Goal: Task Accomplishment & Management: Manage account settings

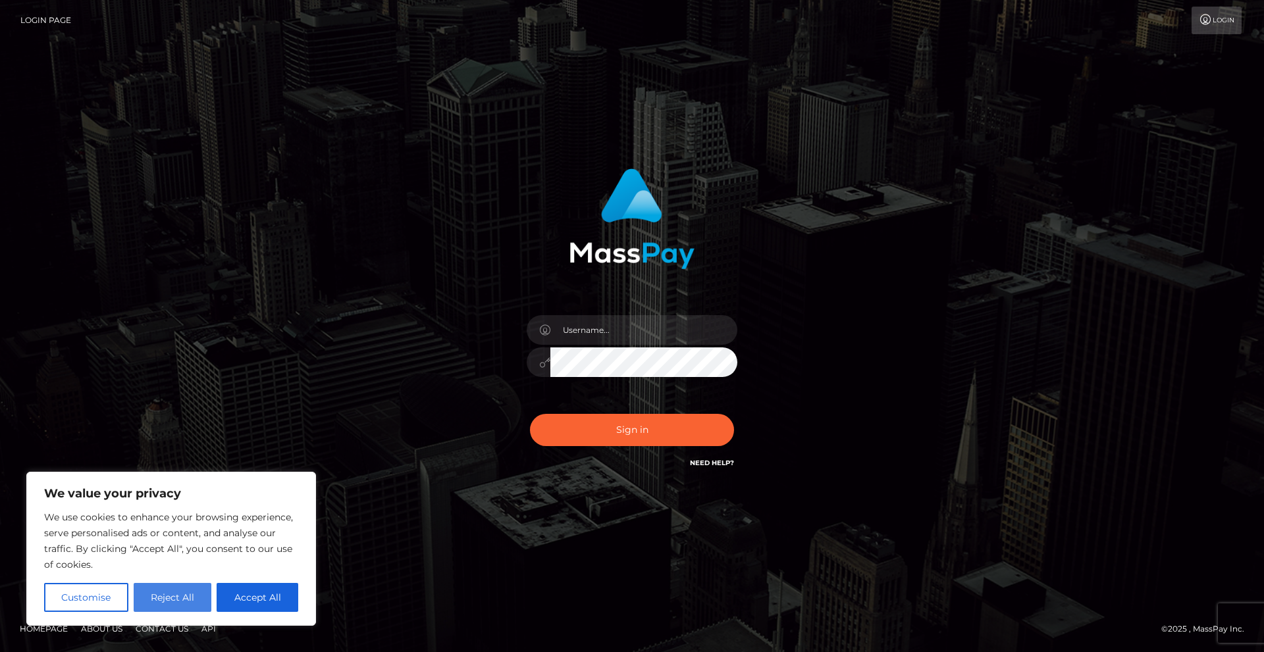
click at [175, 593] on button "Reject All" at bounding box center [173, 597] width 78 height 29
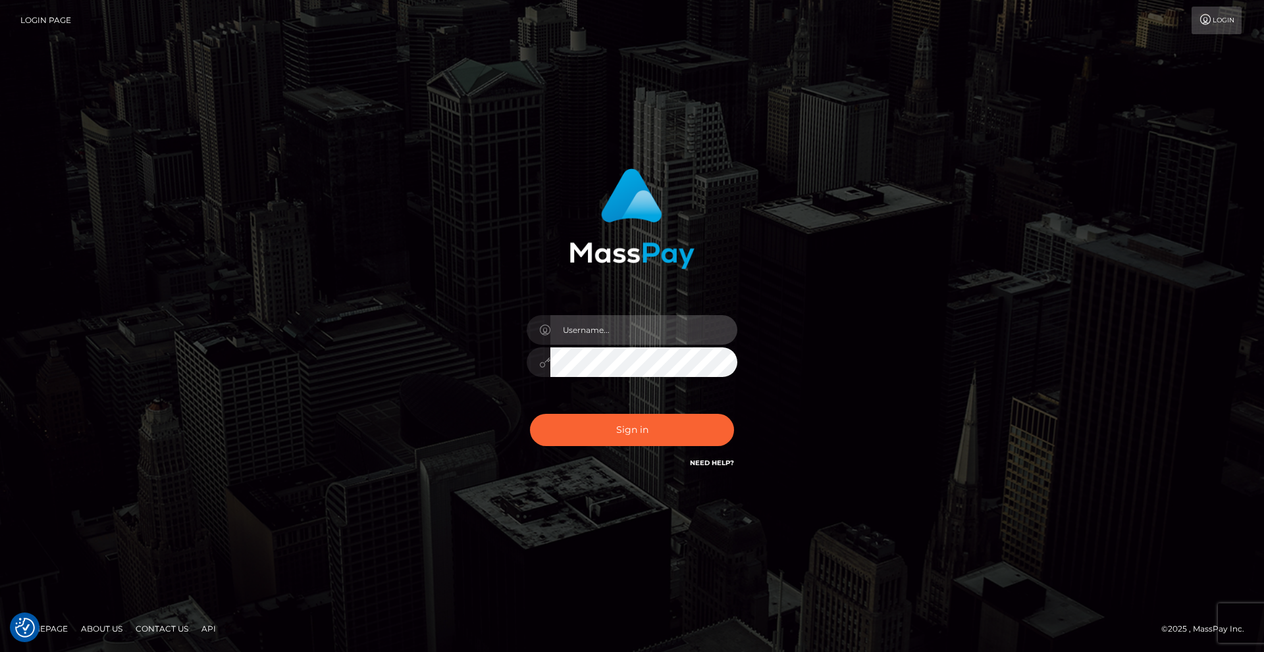
click at [589, 324] on input "text" at bounding box center [643, 330] width 187 height 30
type input "[EMAIL_ADDRESS][DOMAIN_NAME]"
click at [530, 414] on button "Sign in" at bounding box center [632, 430] width 204 height 32
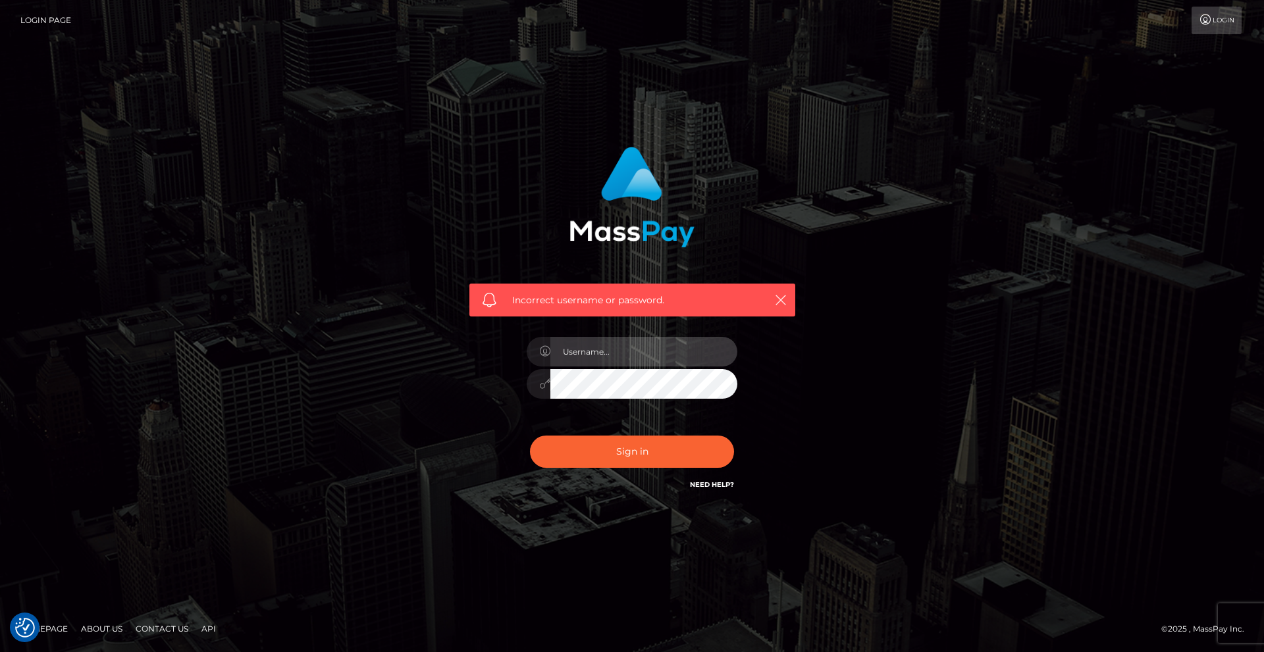
click at [685, 356] on input "text" at bounding box center [643, 352] width 187 height 30
type input "[EMAIL_ADDRESS][DOMAIN_NAME]"
click at [530, 436] on button "Sign in" at bounding box center [632, 452] width 204 height 32
